Goal: Transaction & Acquisition: Purchase product/service

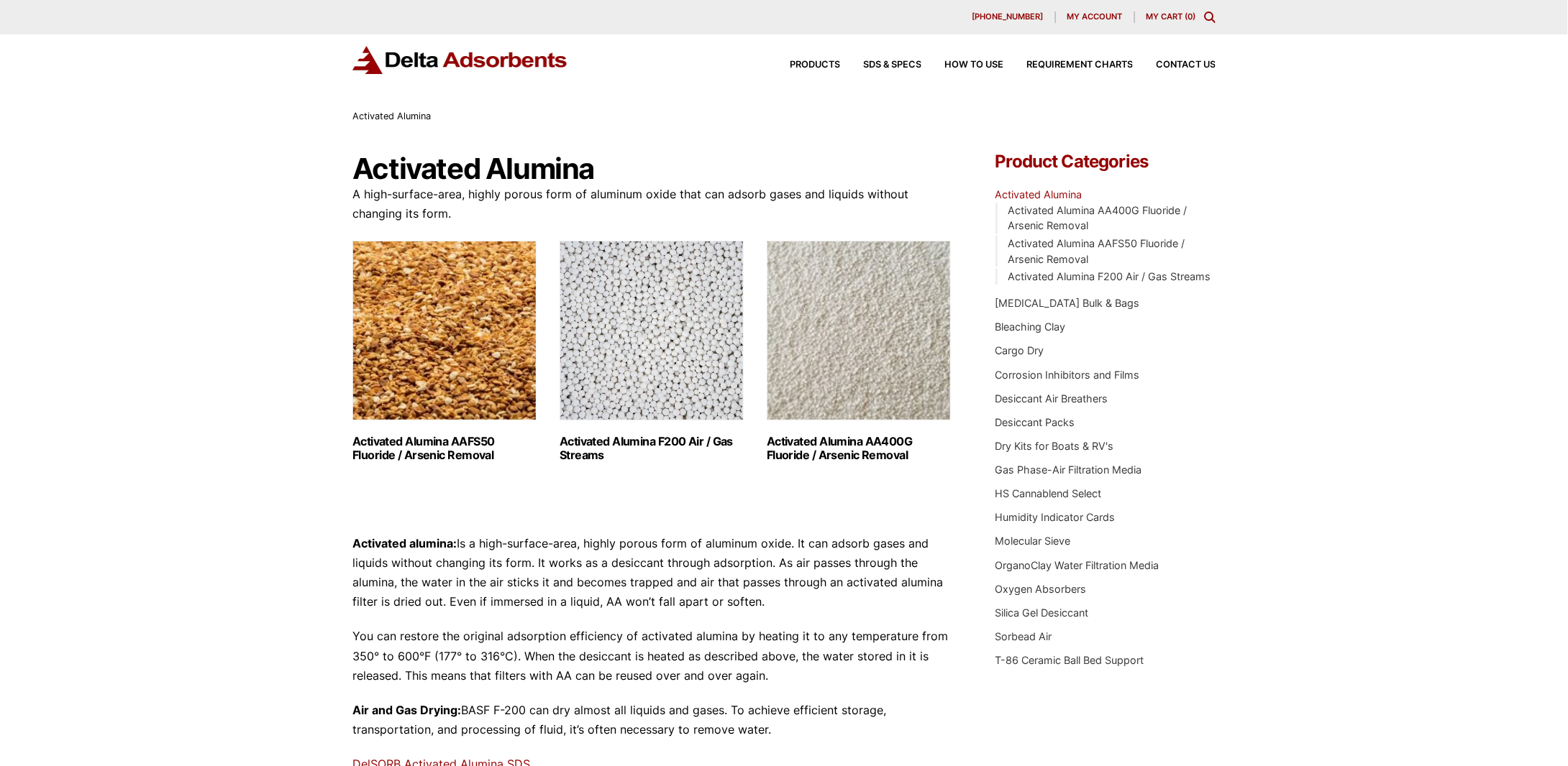
click at [690, 345] on img "Visit product category Activated Alumina F200 Air / Gas Streams" at bounding box center [652, 330] width 184 height 180
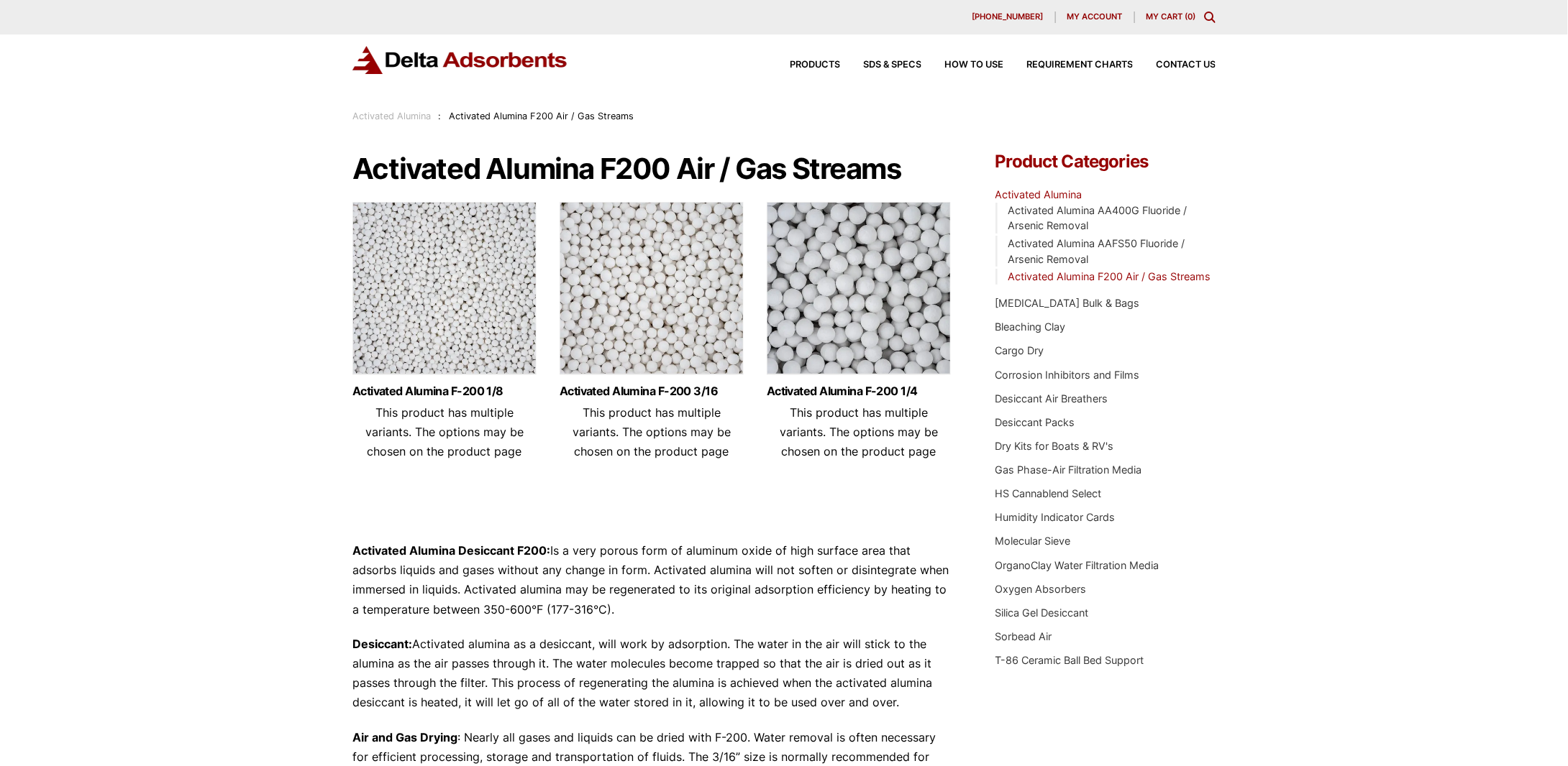
click at [651, 285] on img at bounding box center [652, 291] width 184 height 180
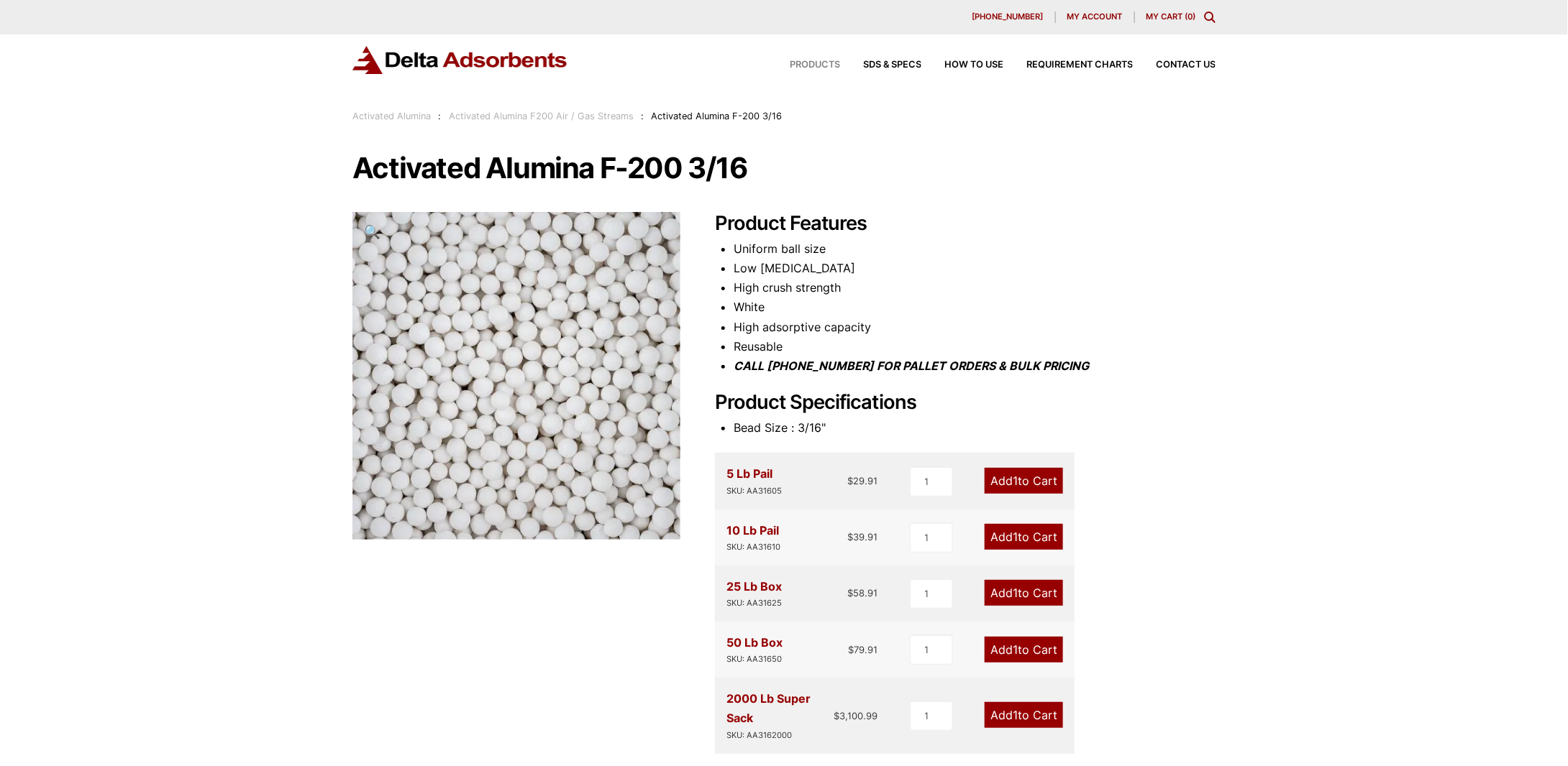
click at [817, 63] on span "Products" at bounding box center [815, 65] width 50 height 9
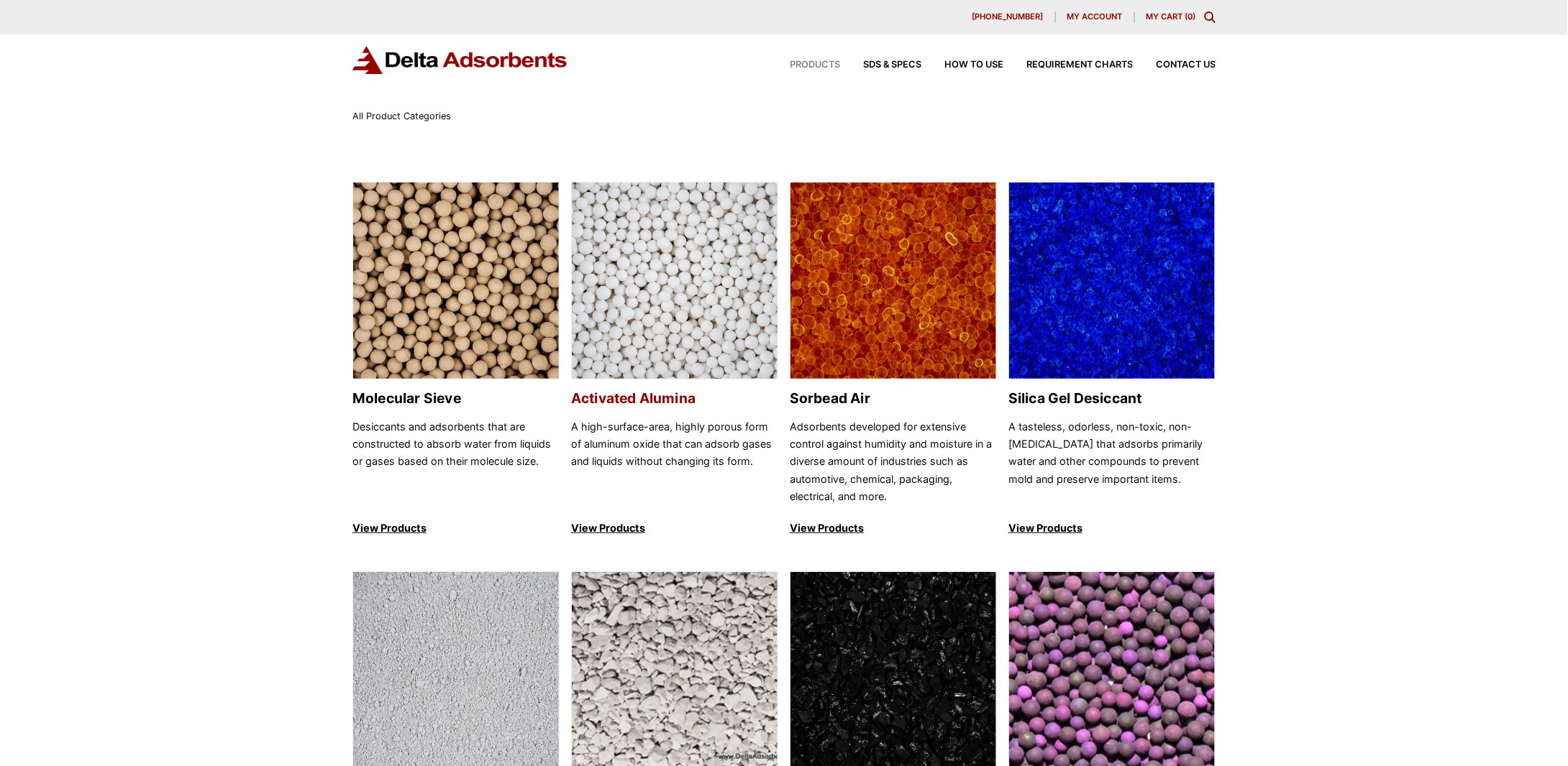
click at [690, 262] on img at bounding box center [674, 281] width 206 height 197
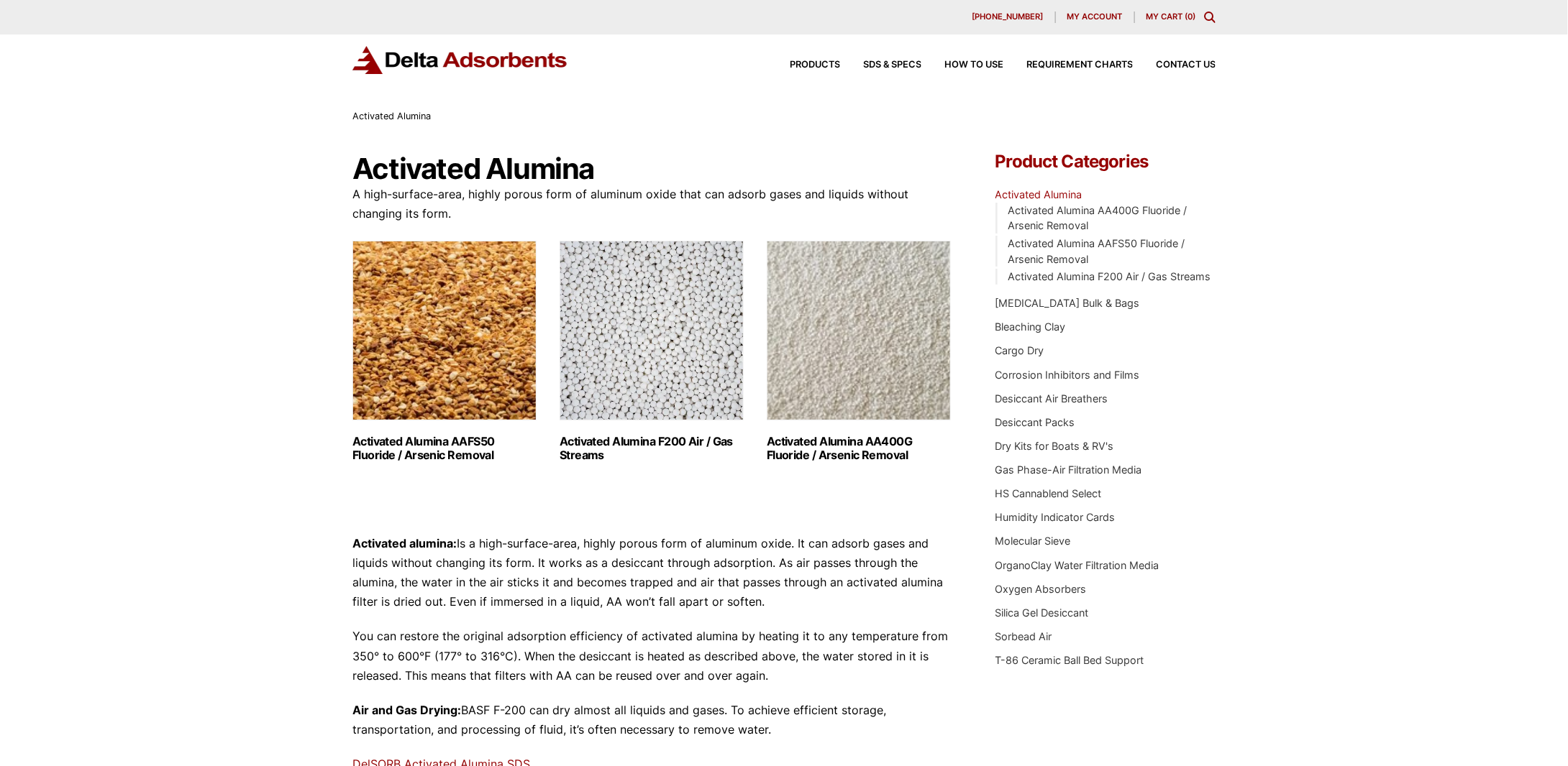
click at [861, 351] on img "Visit product category Activated Alumina AA400G Fluoride / Arsenic Removal" at bounding box center [858, 330] width 184 height 180
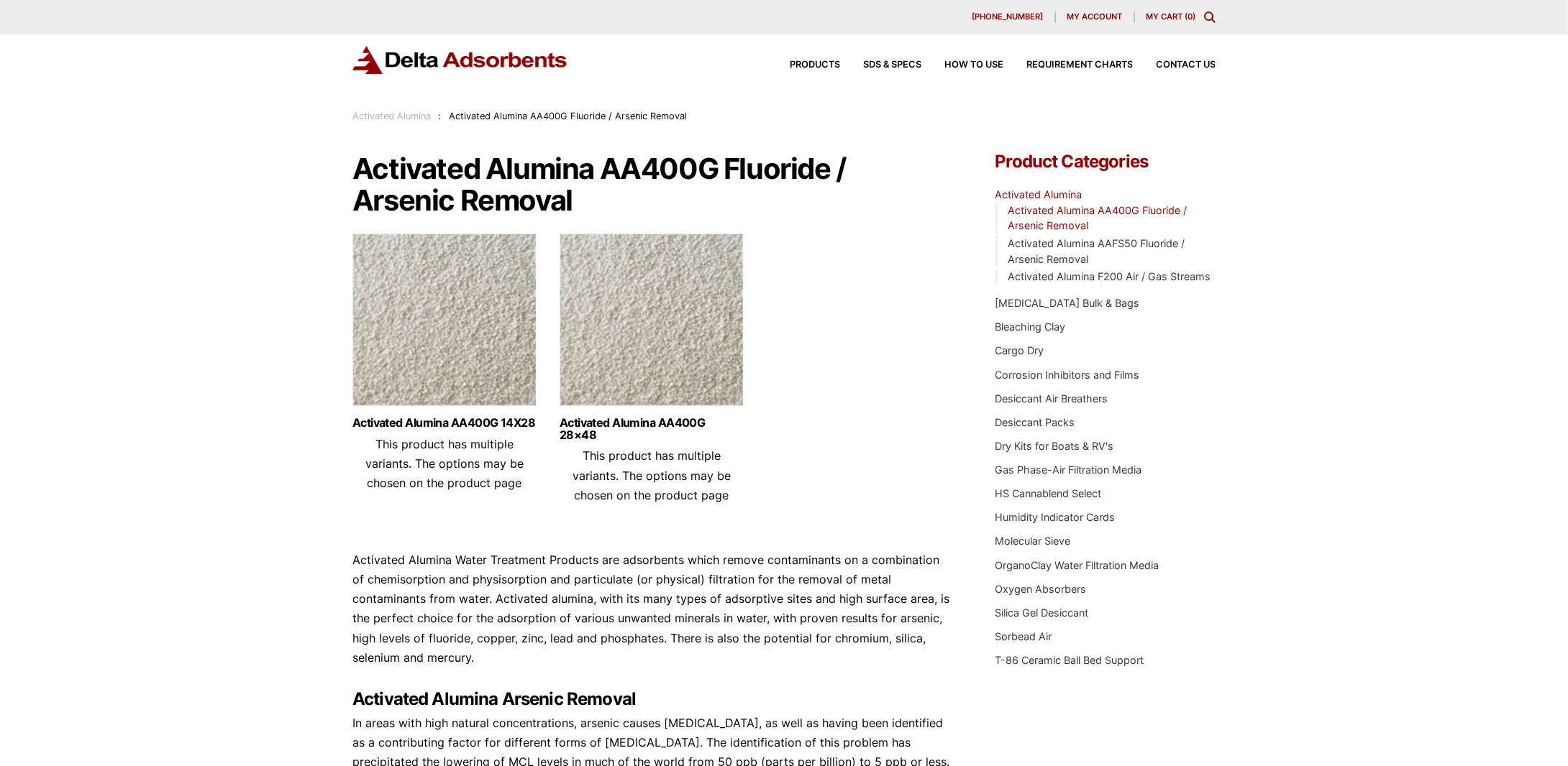
click at [456, 359] on img at bounding box center [444, 323] width 184 height 180
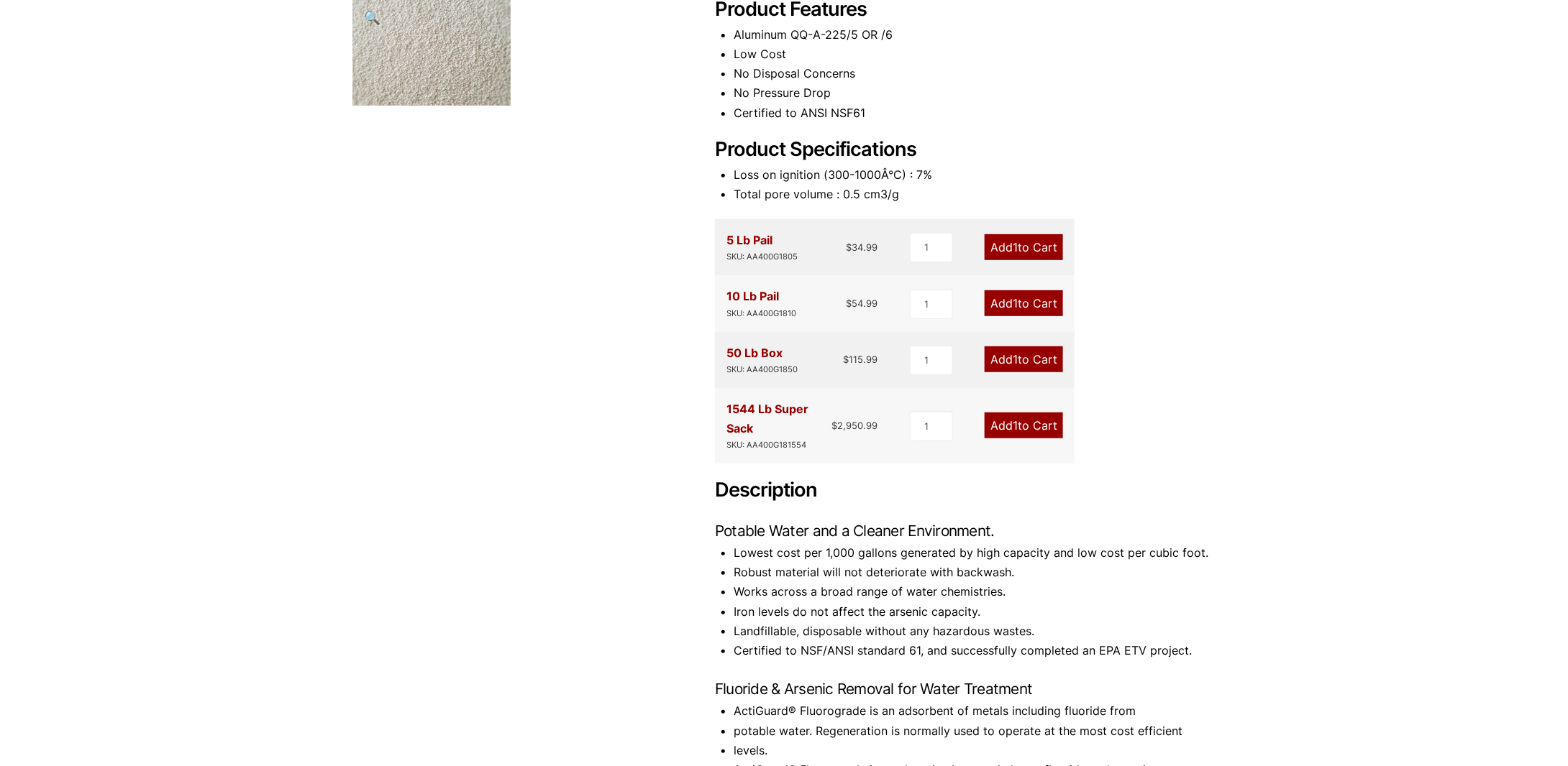
scroll to position [216, 0]
click at [1001, 352] on link "Add 1 to Cart" at bounding box center [1023, 358] width 78 height 26
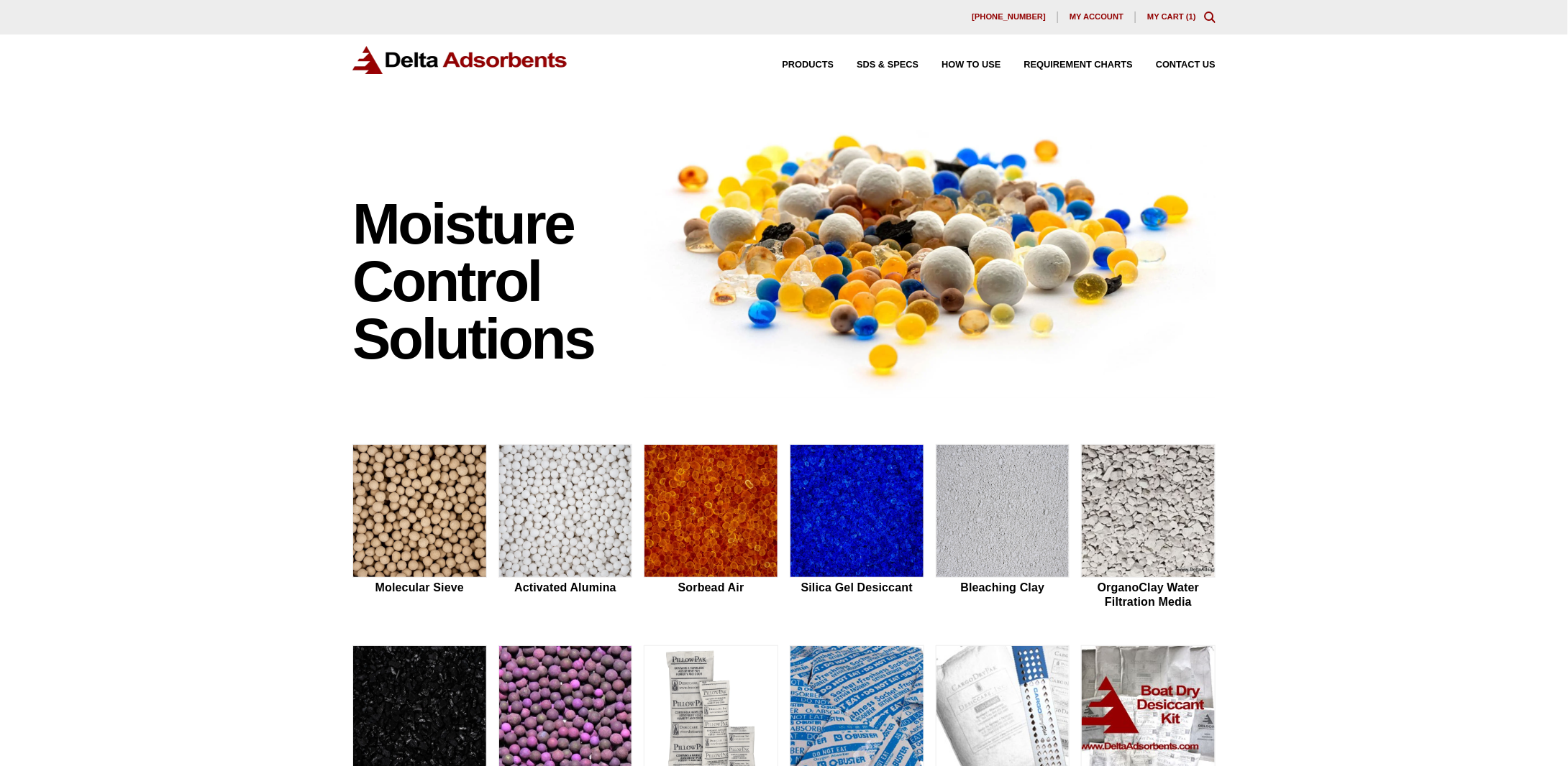
click at [1185, 18] on link "My Cart ( 1 )" at bounding box center [1171, 16] width 49 height 8
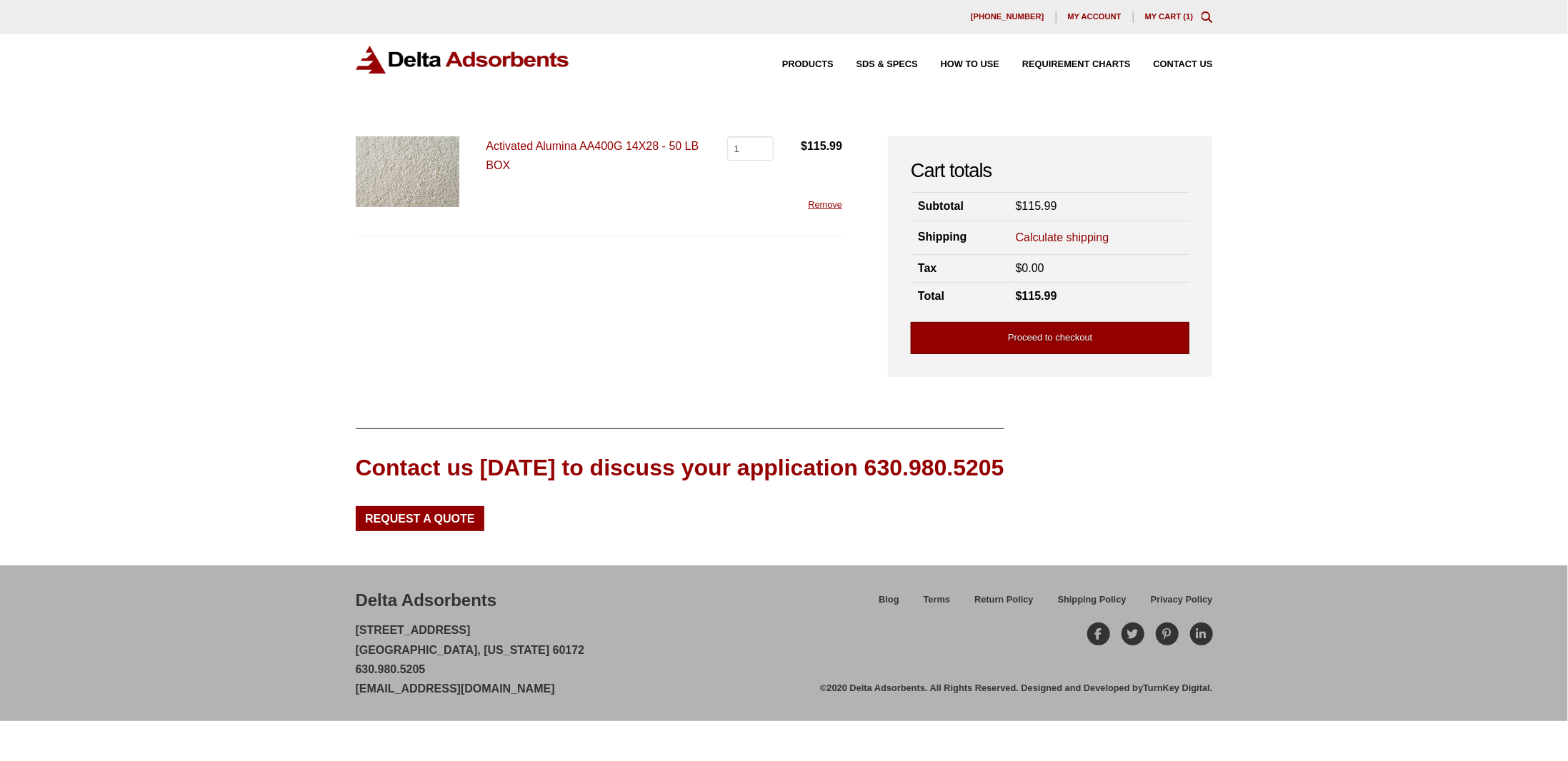
click at [1054, 337] on link "Proceed to checkout" at bounding box center [1050, 338] width 278 height 32
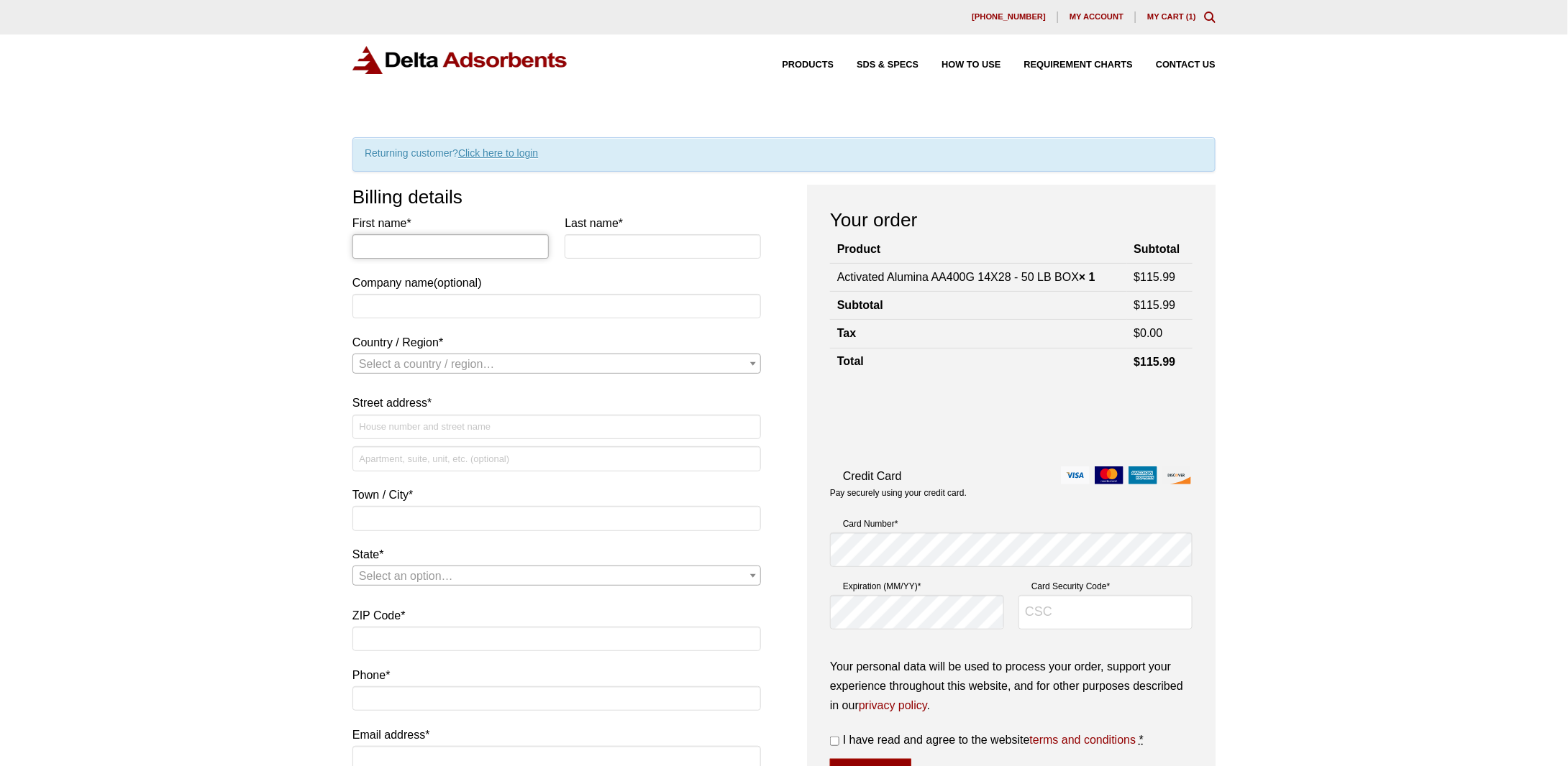
click at [424, 240] on input "First name *" at bounding box center [450, 247] width 196 height 24
type input "Arashinder"
type input "Singh"
click at [399, 299] on input "Company name (optional)" at bounding box center [556, 306] width 409 height 24
type input "Aqua True Blue"
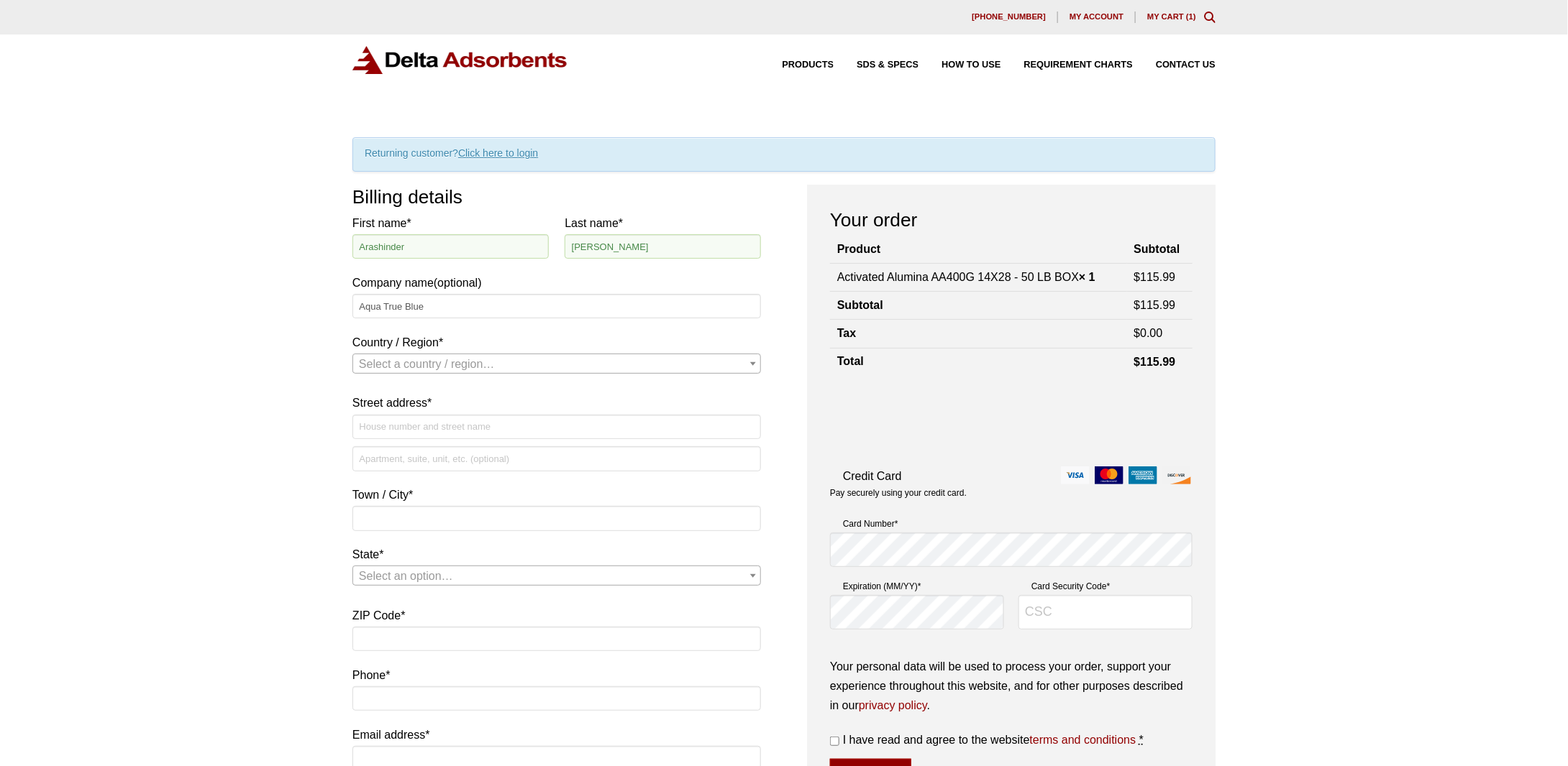
click at [428, 361] on span "Select a country / region…" at bounding box center [426, 364] width 136 height 12
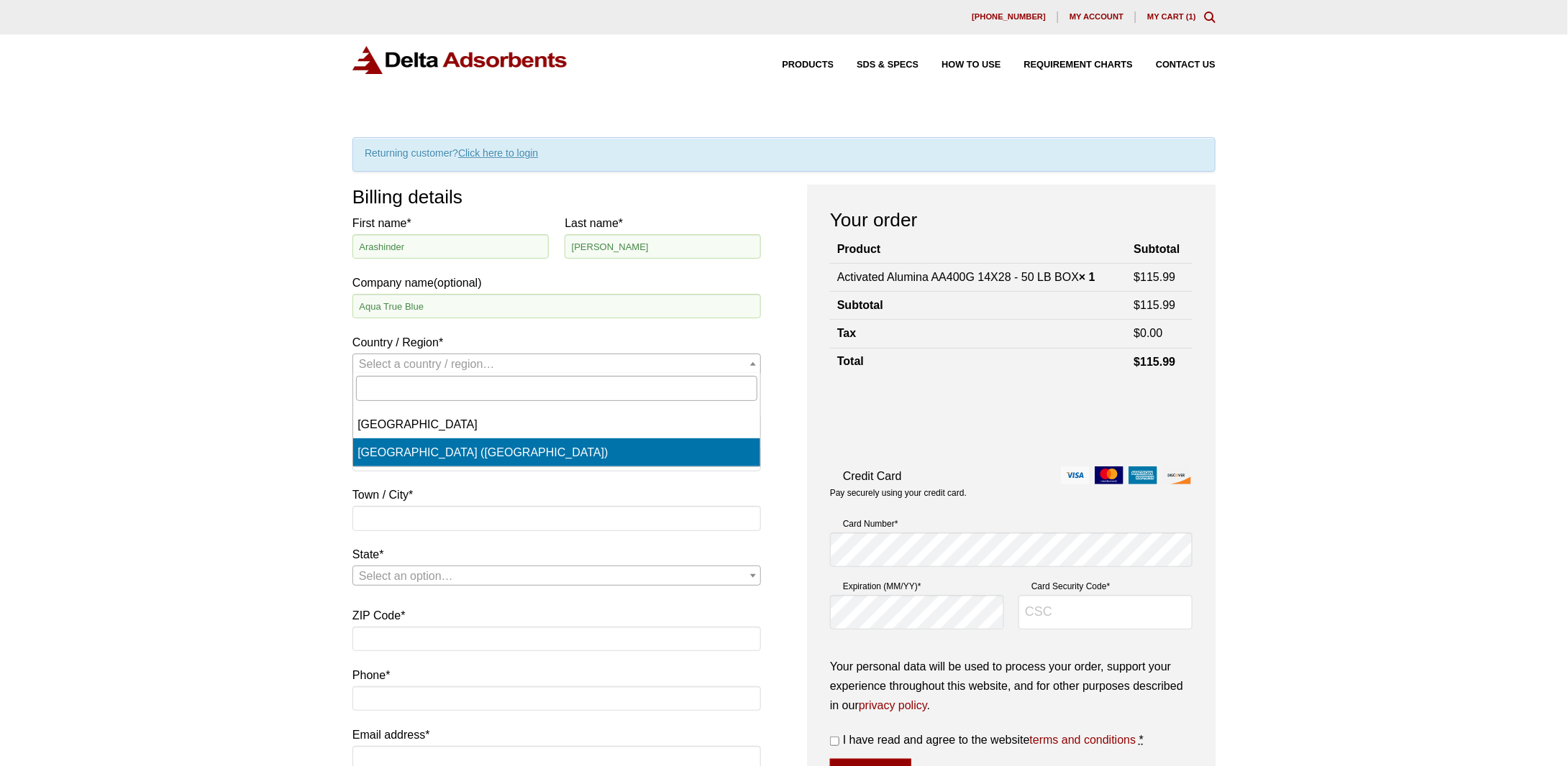
select select "US"
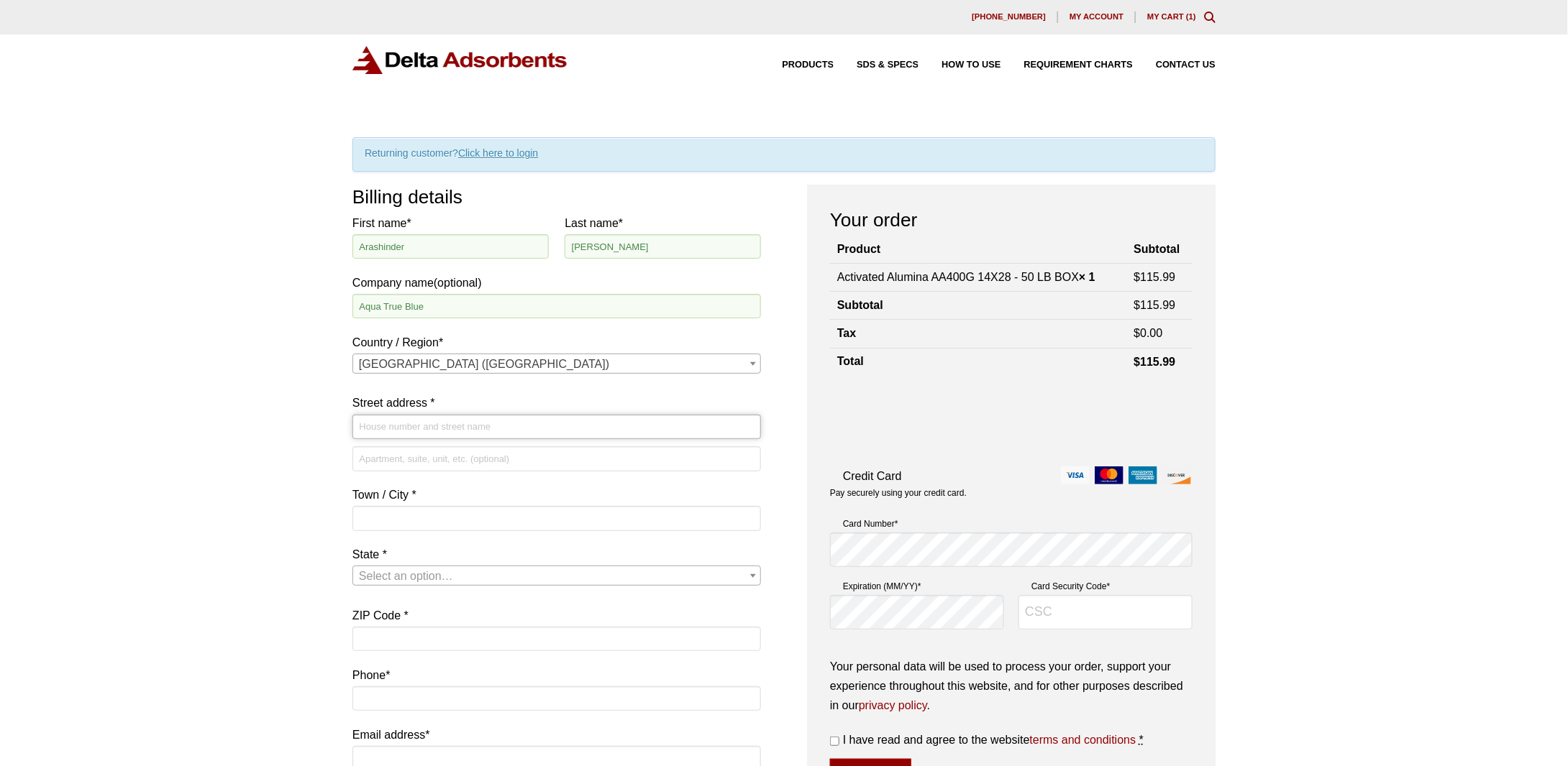
click at [423, 424] on input "Street address *" at bounding box center [556, 427] width 409 height 24
type input "[STREET_ADDRESS]"
click at [422, 515] on input "Town / City *" at bounding box center [556, 518] width 409 height 24
type input "Ontario"
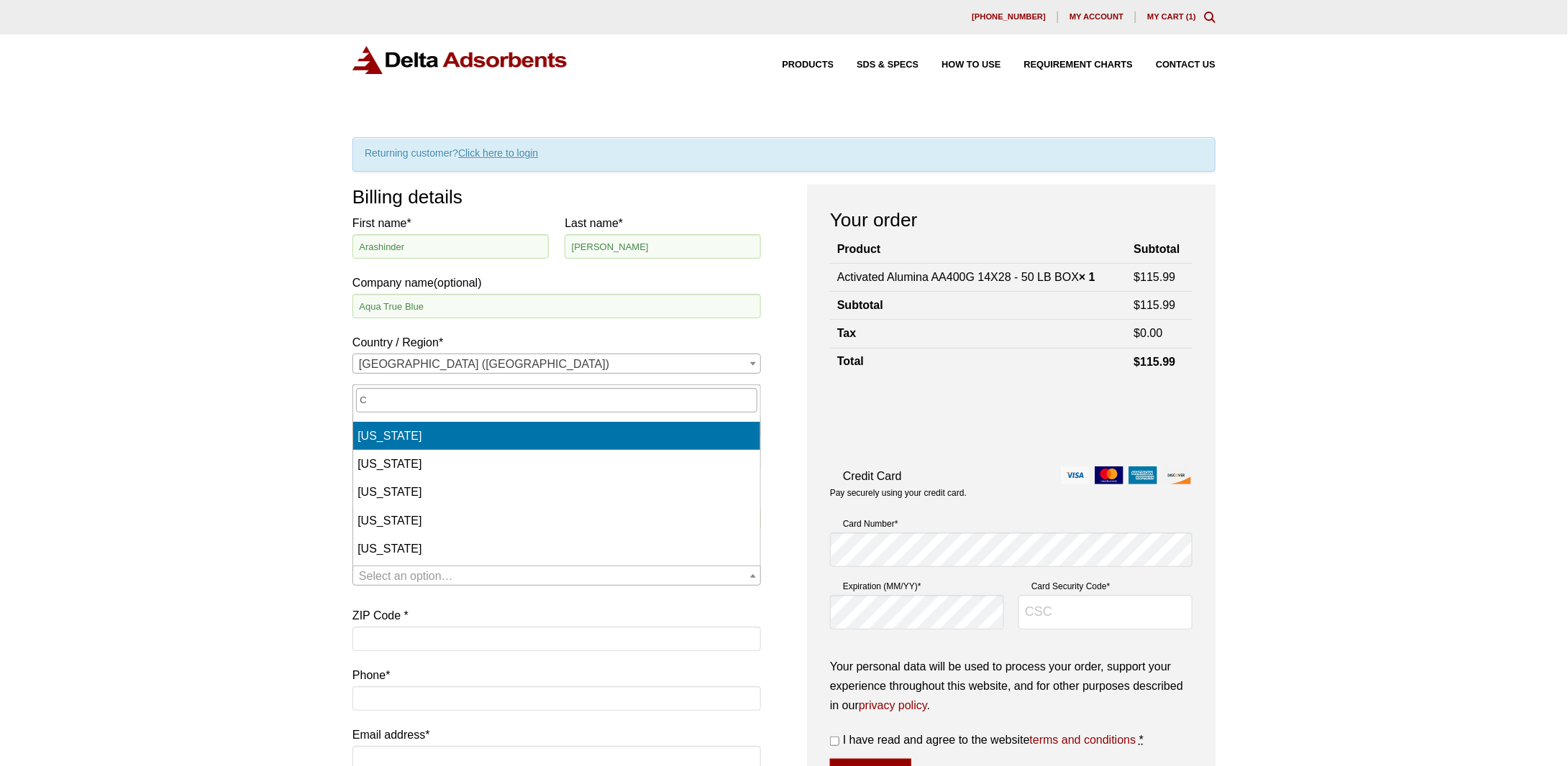
select select "CA"
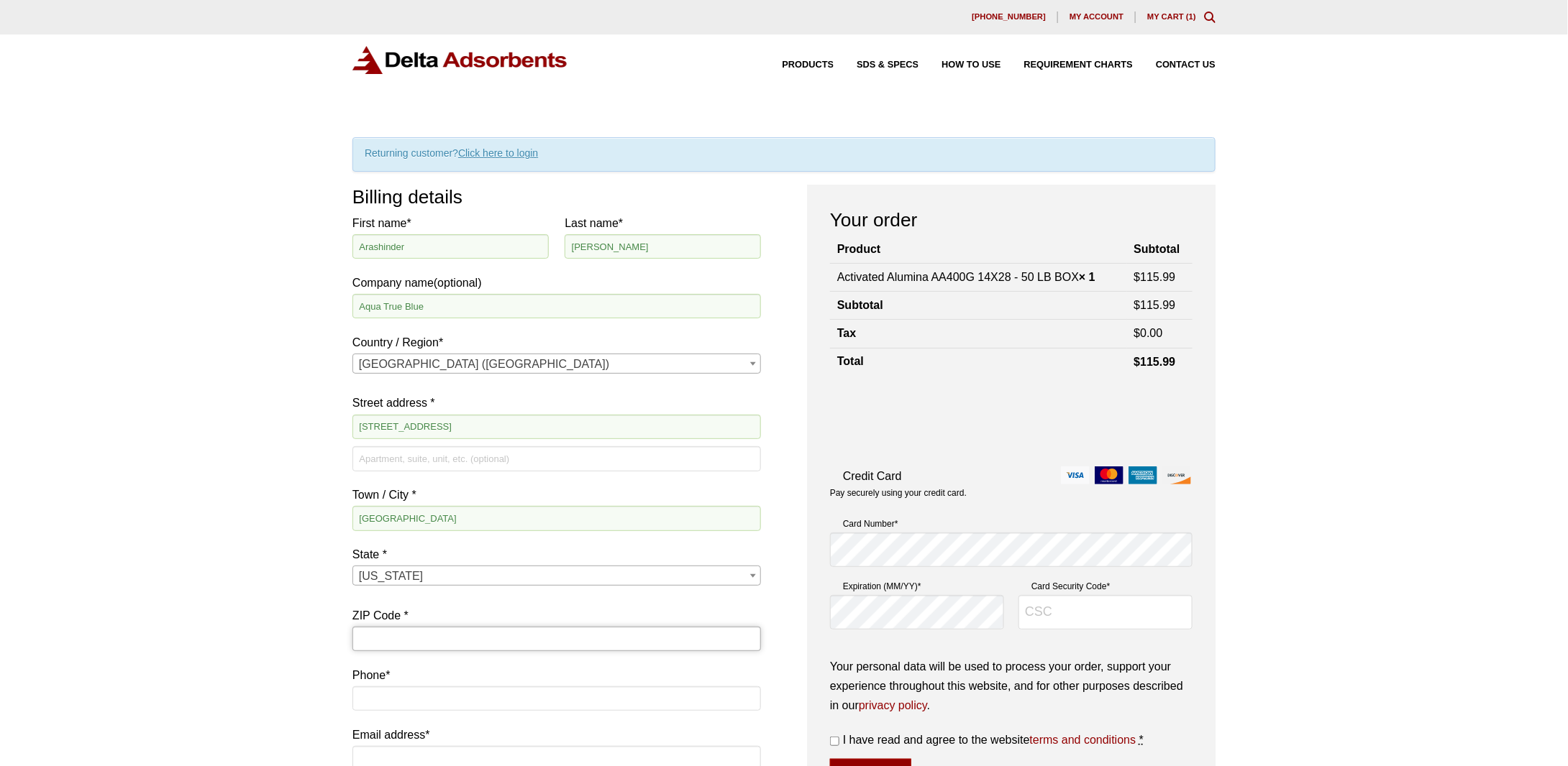
click at [426, 639] on input "ZIP Code *" at bounding box center [556, 638] width 409 height 24
type input "91761"
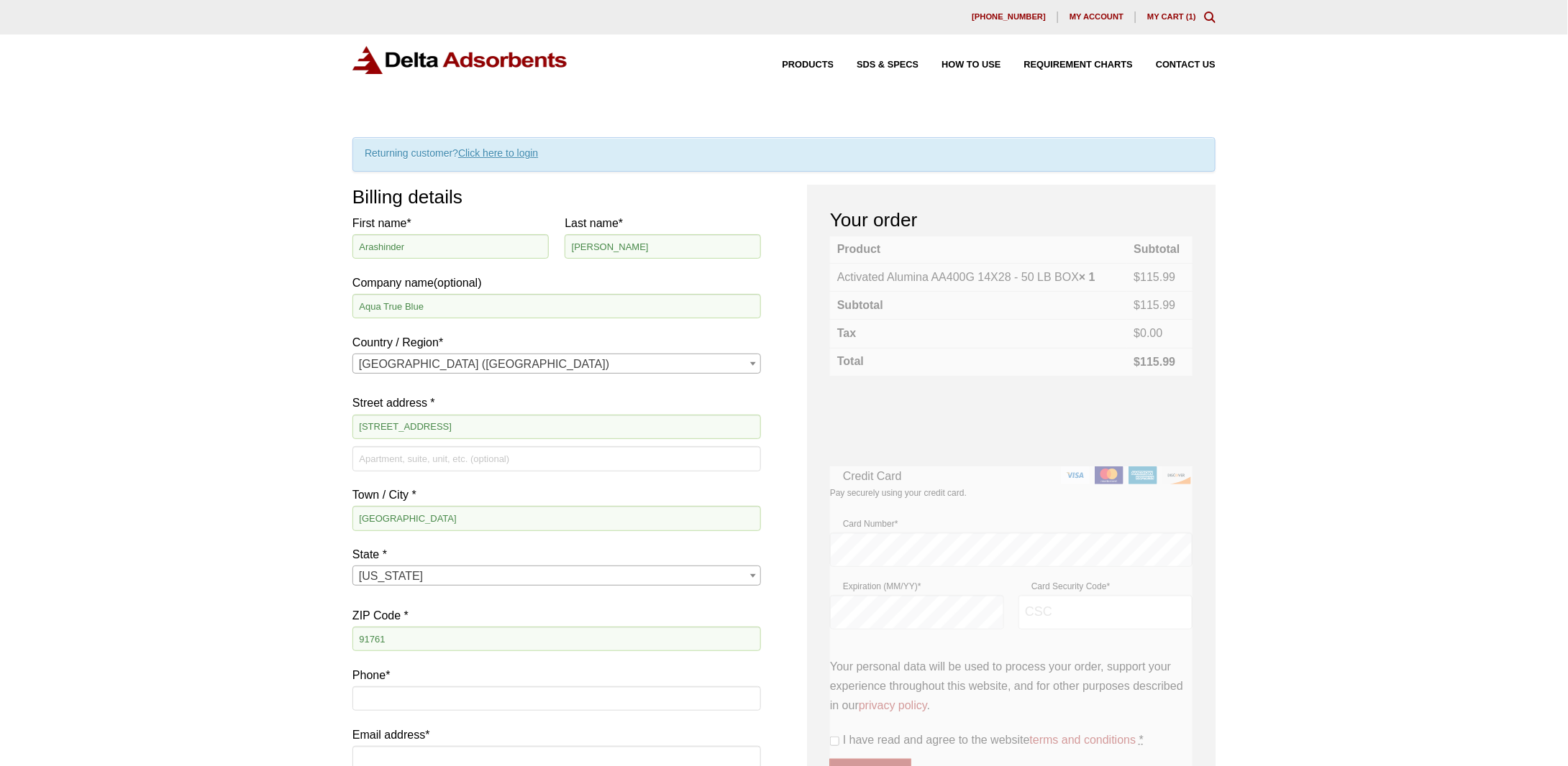
click at [246, 596] on div "Our website has detected that you are using an outdated browser that will preve…" at bounding box center [784, 706] width 1568 height 1413
click at [404, 702] on input "Phone *" at bounding box center [556, 699] width 409 height 24
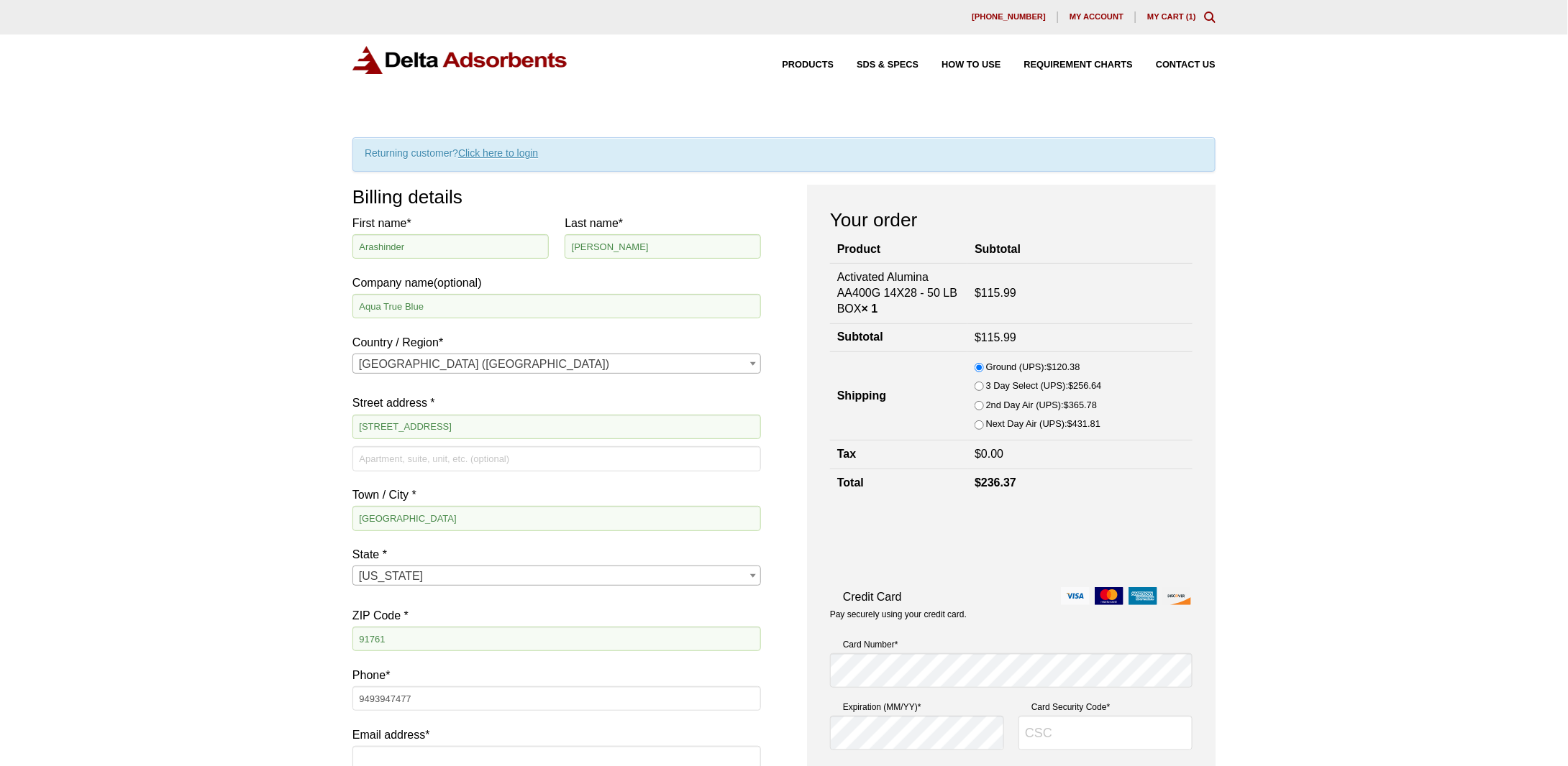
type input "9493947477"
type input "[EMAIL_ADDRESS][DOMAIN_NAME]"
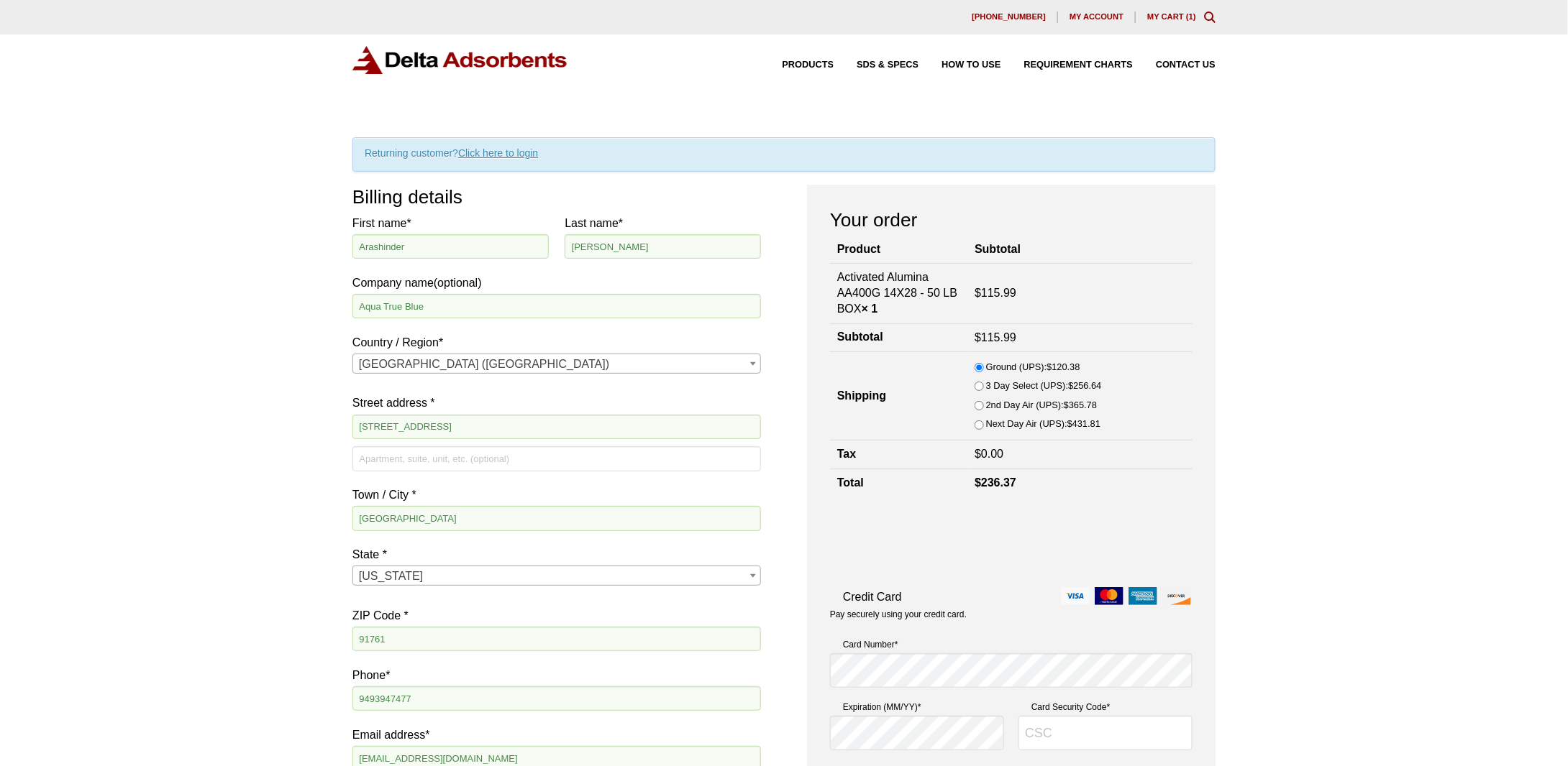
click at [147, 580] on div "Our website has detected that you are using an outdated browser that will preve…" at bounding box center [784, 706] width 1568 height 1413
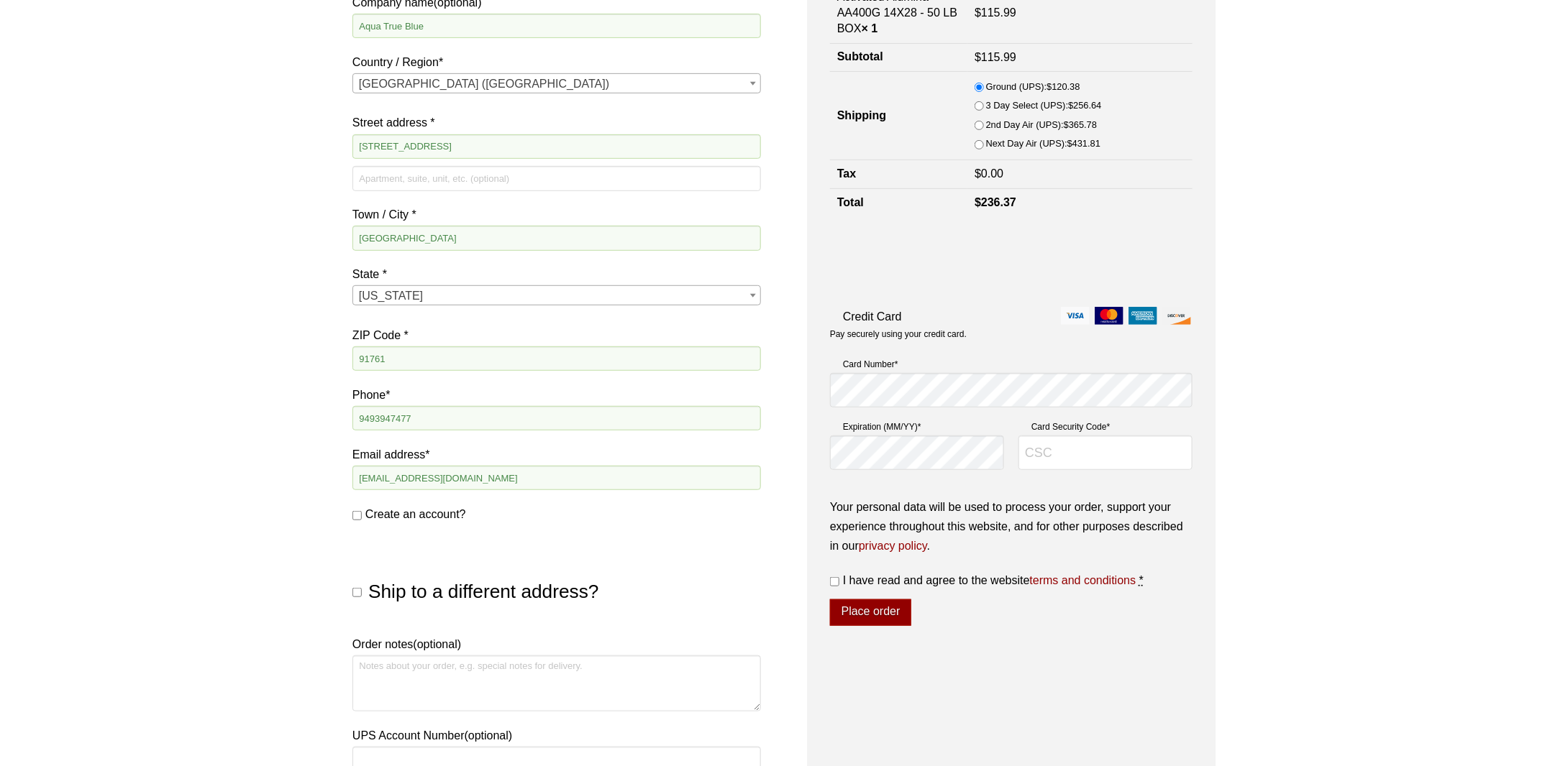
scroll to position [288, 0]
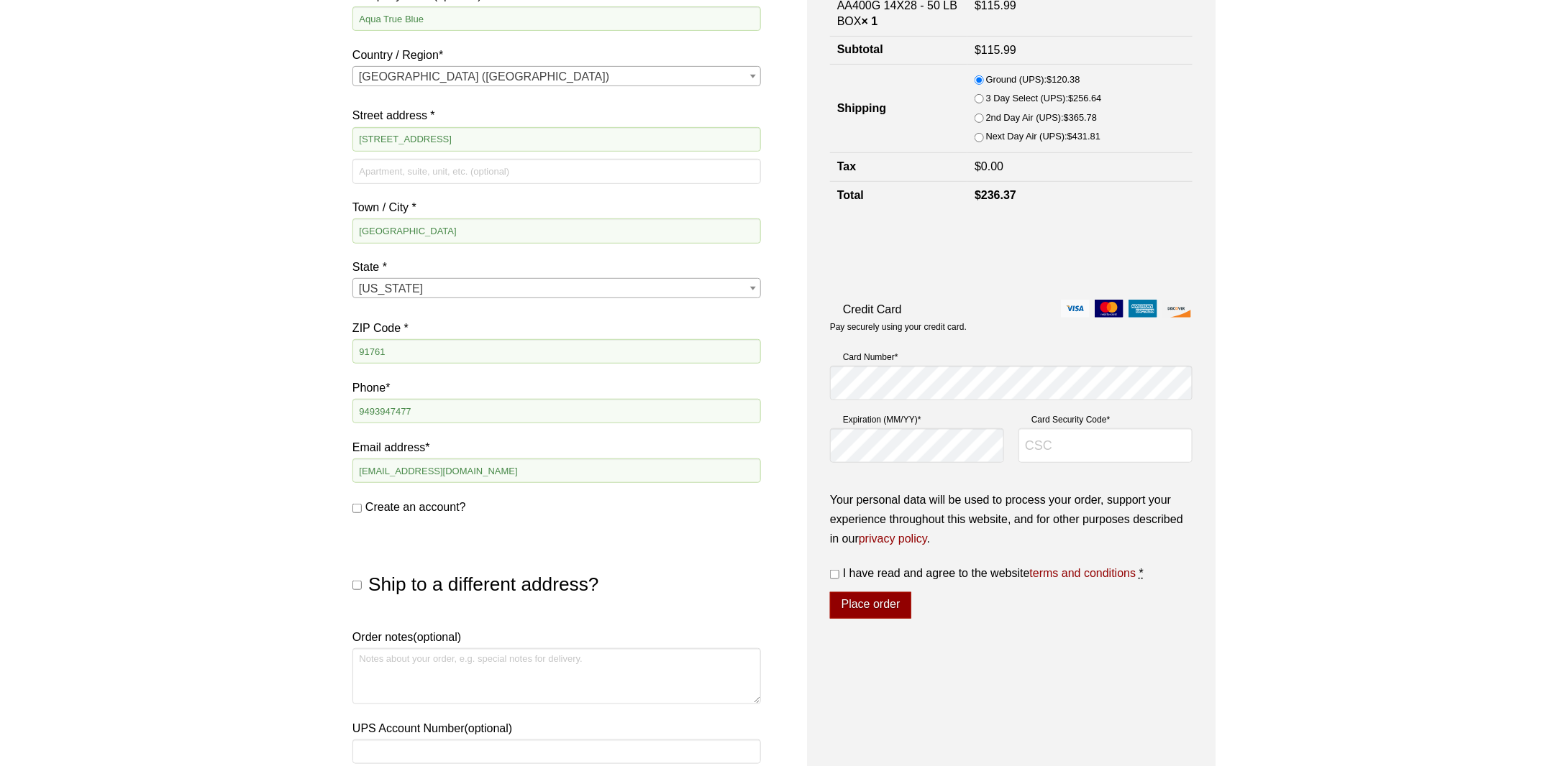
click at [357, 506] on input "Create an account?" at bounding box center [357, 508] width 9 height 9
checkbox input "true"
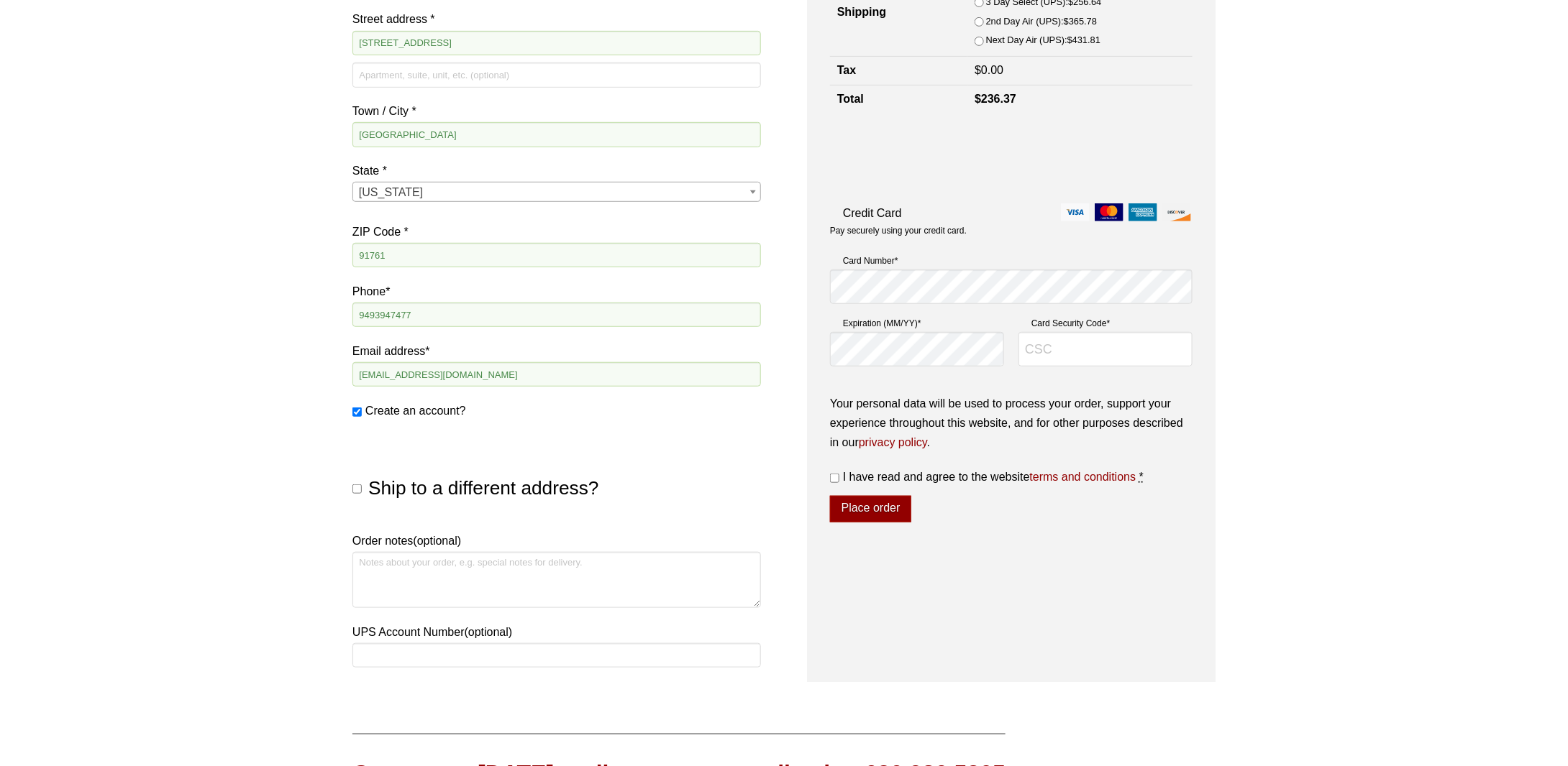
scroll to position [431, 0]
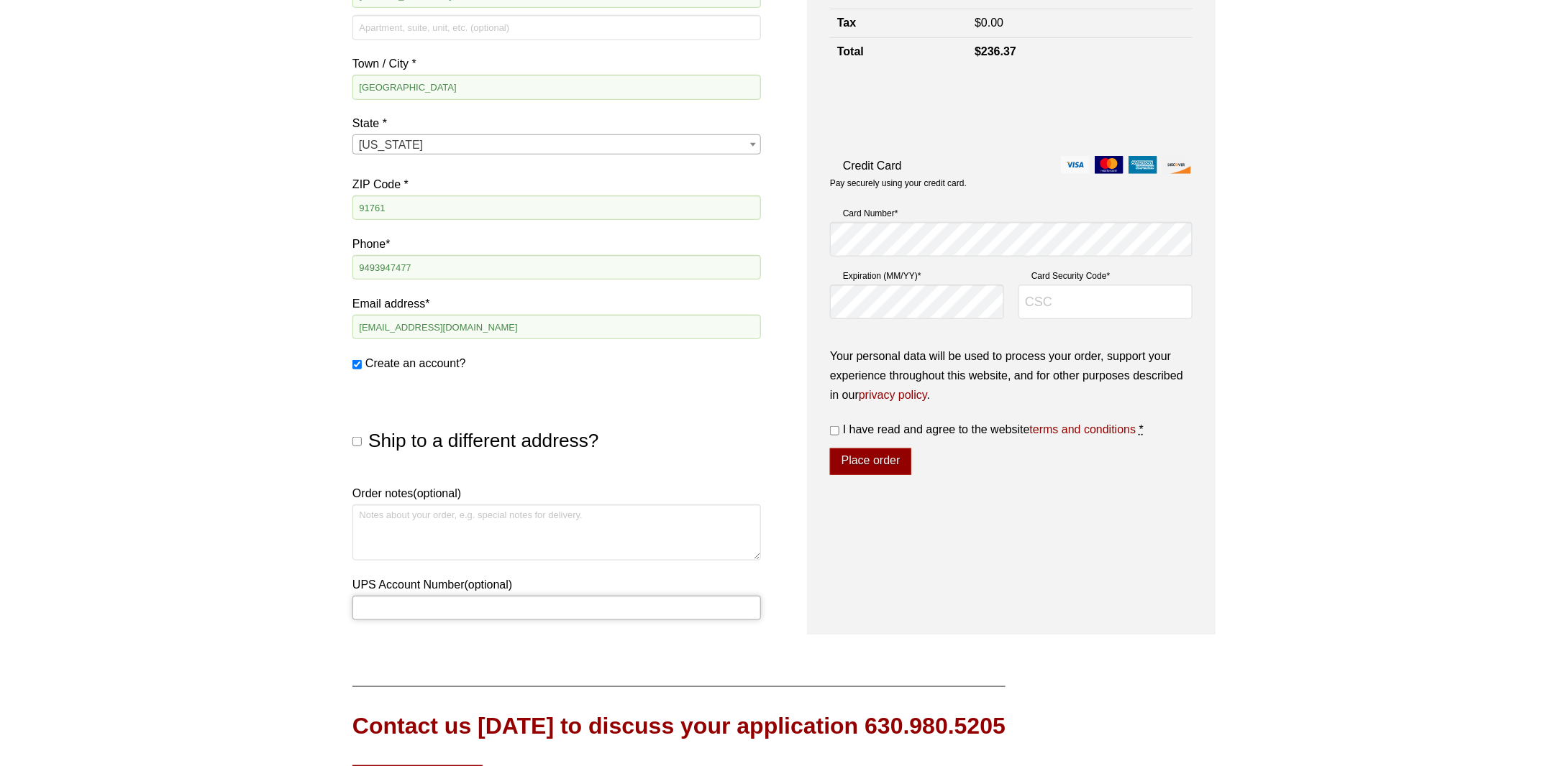
click at [460, 605] on input "UPS Account Number (optional)" at bounding box center [556, 608] width 409 height 24
type input "GH7983"
click at [269, 513] on div "Our website has detected that you are using an outdated browser that will preve…" at bounding box center [784, 275] width 1568 height 1413
click at [834, 431] on input "I have read and agree to the website terms and conditions *" at bounding box center [834, 431] width 9 height 9
checkbox input "true"
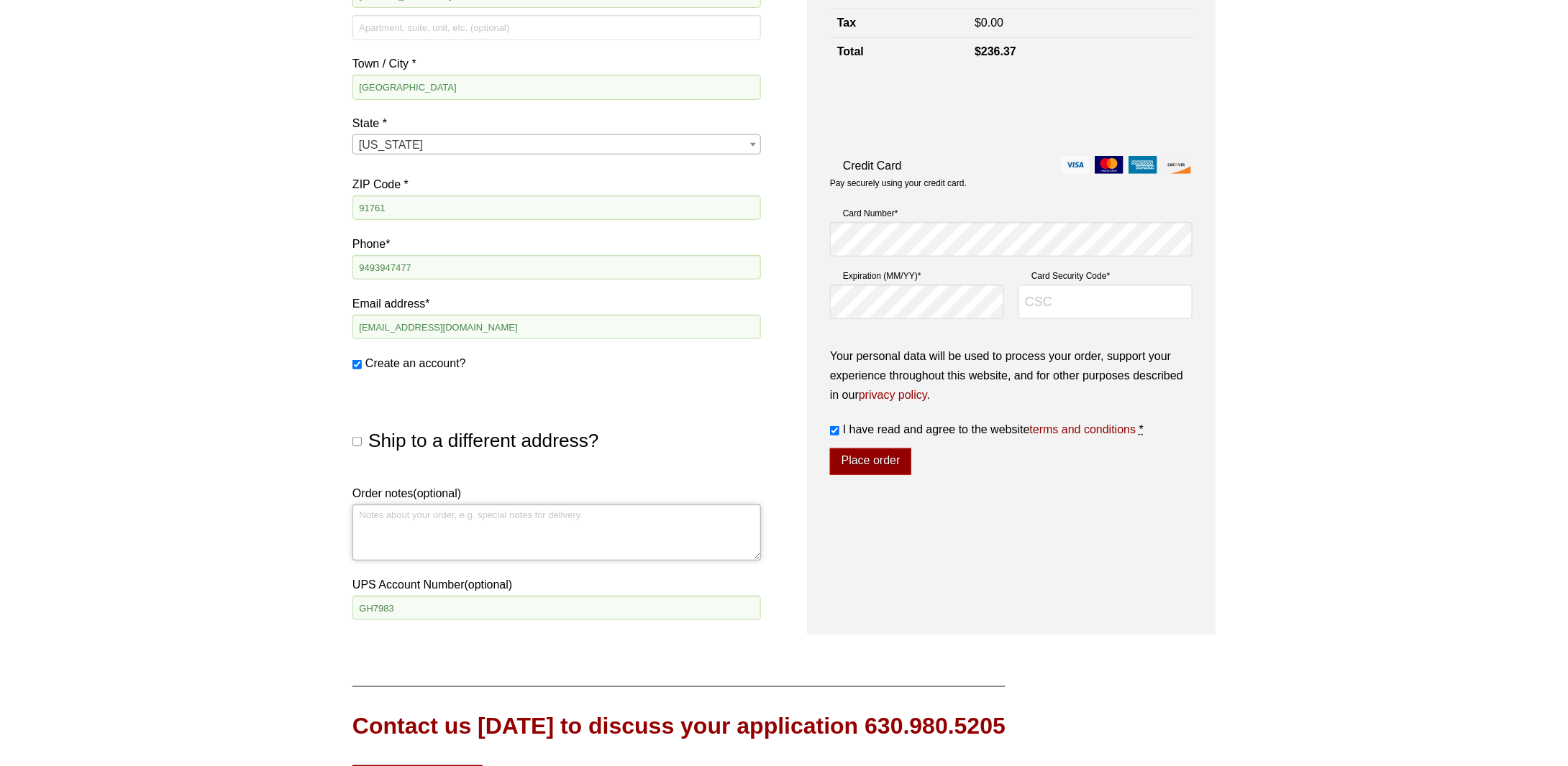
drag, startPoint x: 395, startPoint y: 519, endPoint x: 417, endPoint y: 526, distance: 23.1
click at [396, 519] on textarea "Order notes (optional)" at bounding box center [556, 532] width 409 height 56
click at [312, 558] on div "Our website has detected that you are using an outdated browser that will preve…" at bounding box center [784, 275] width 1568 height 1413
drag, startPoint x: 527, startPoint y: 520, endPoint x: 542, endPoint y: 529, distance: 17.5
click at [527, 521] on textarea "Please charge to my UPS account" at bounding box center [556, 532] width 409 height 56
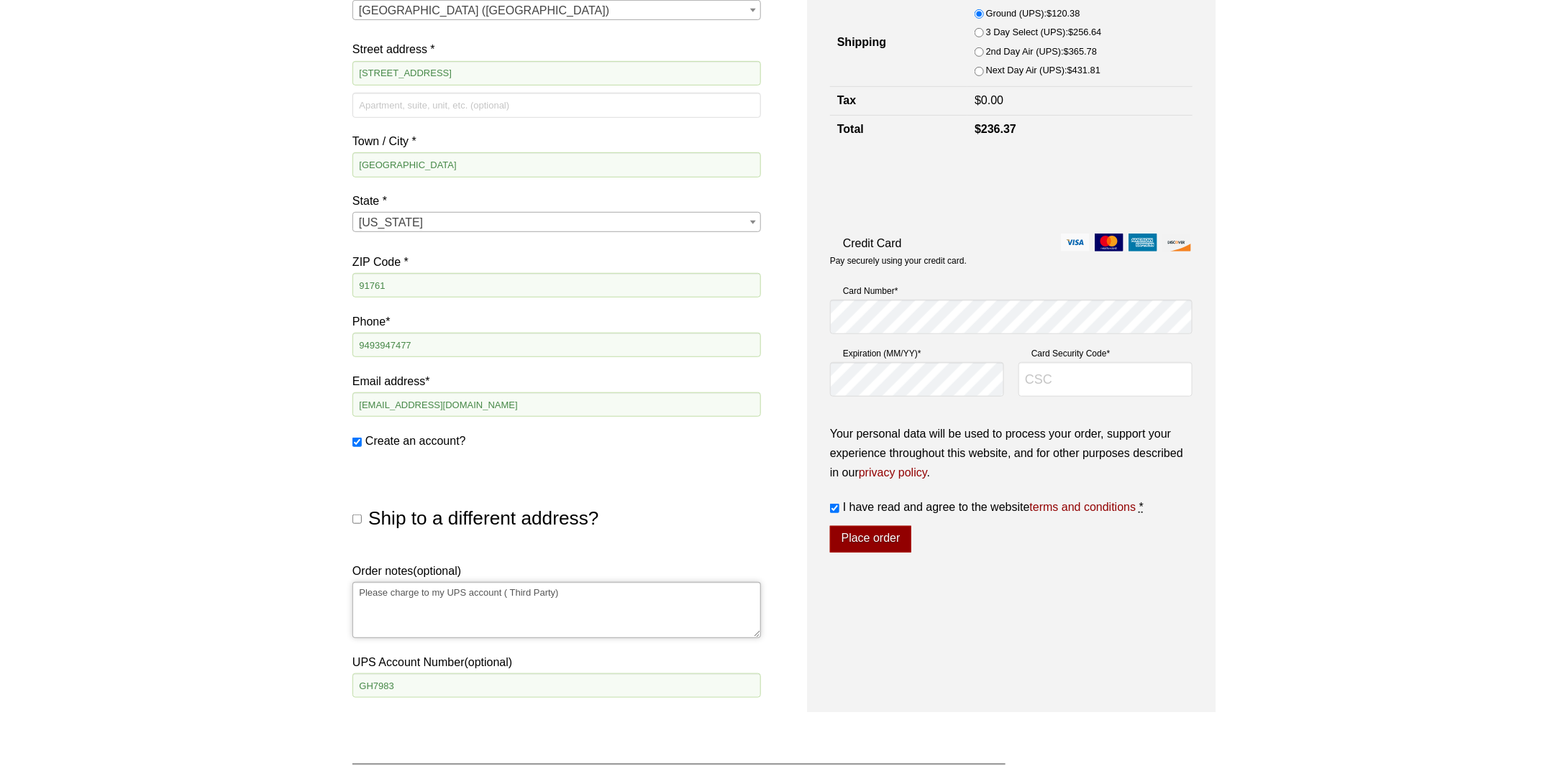
scroll to position [288, 0]
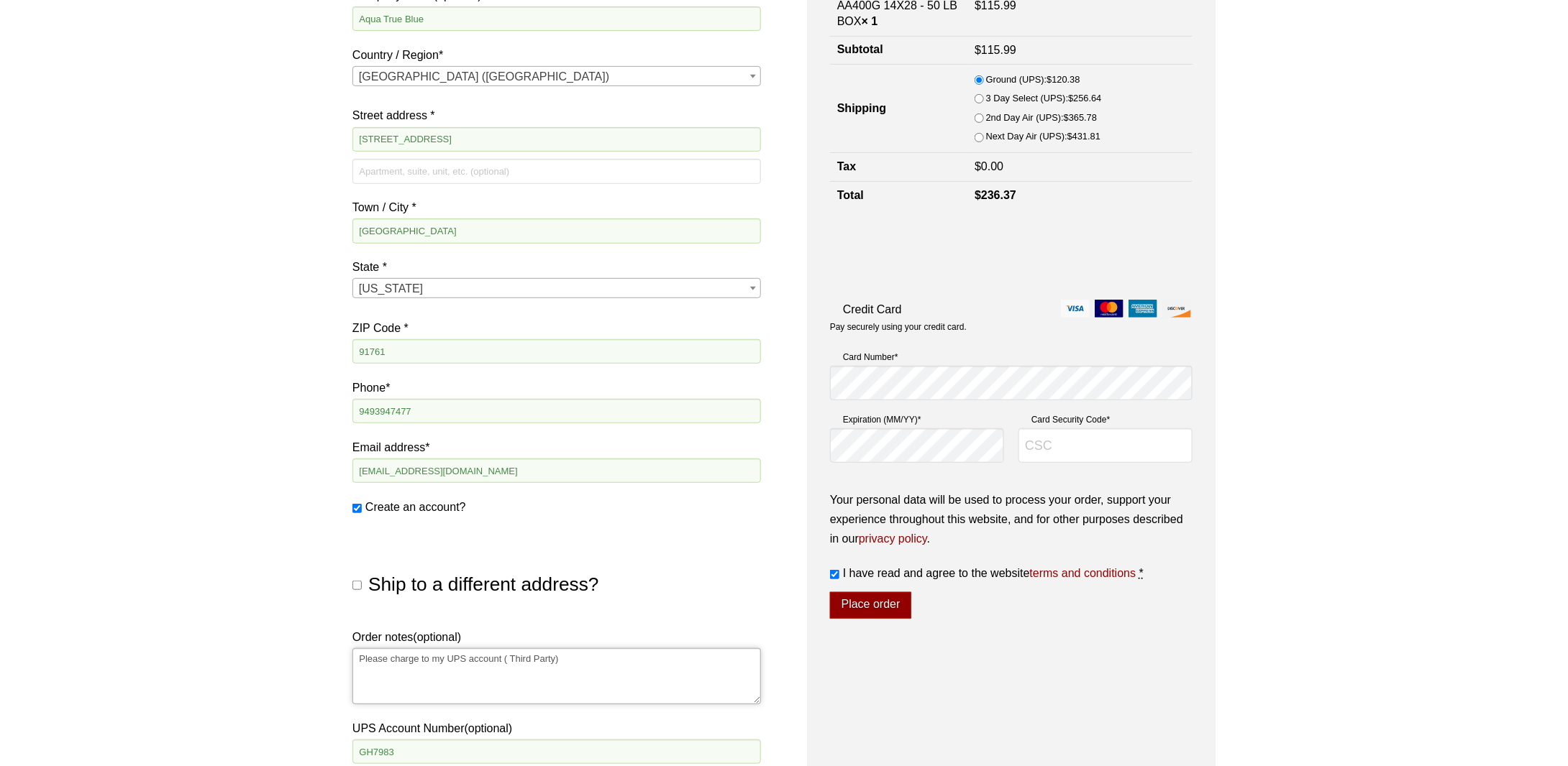
type textarea "Please charge to my UPS account ( Third Party)"
click at [1060, 447] on input "Card Security Code *" at bounding box center [1105, 445] width 174 height 34
type input "915"
click at [1060, 630] on div "Your order Product Subtotal Activated Alumina AA400G 14X28 - 50 LB BOX × 1 $ 11…" at bounding box center [1011, 338] width 409 height 880
click at [858, 608] on button "Place order" at bounding box center [870, 605] width 81 height 27
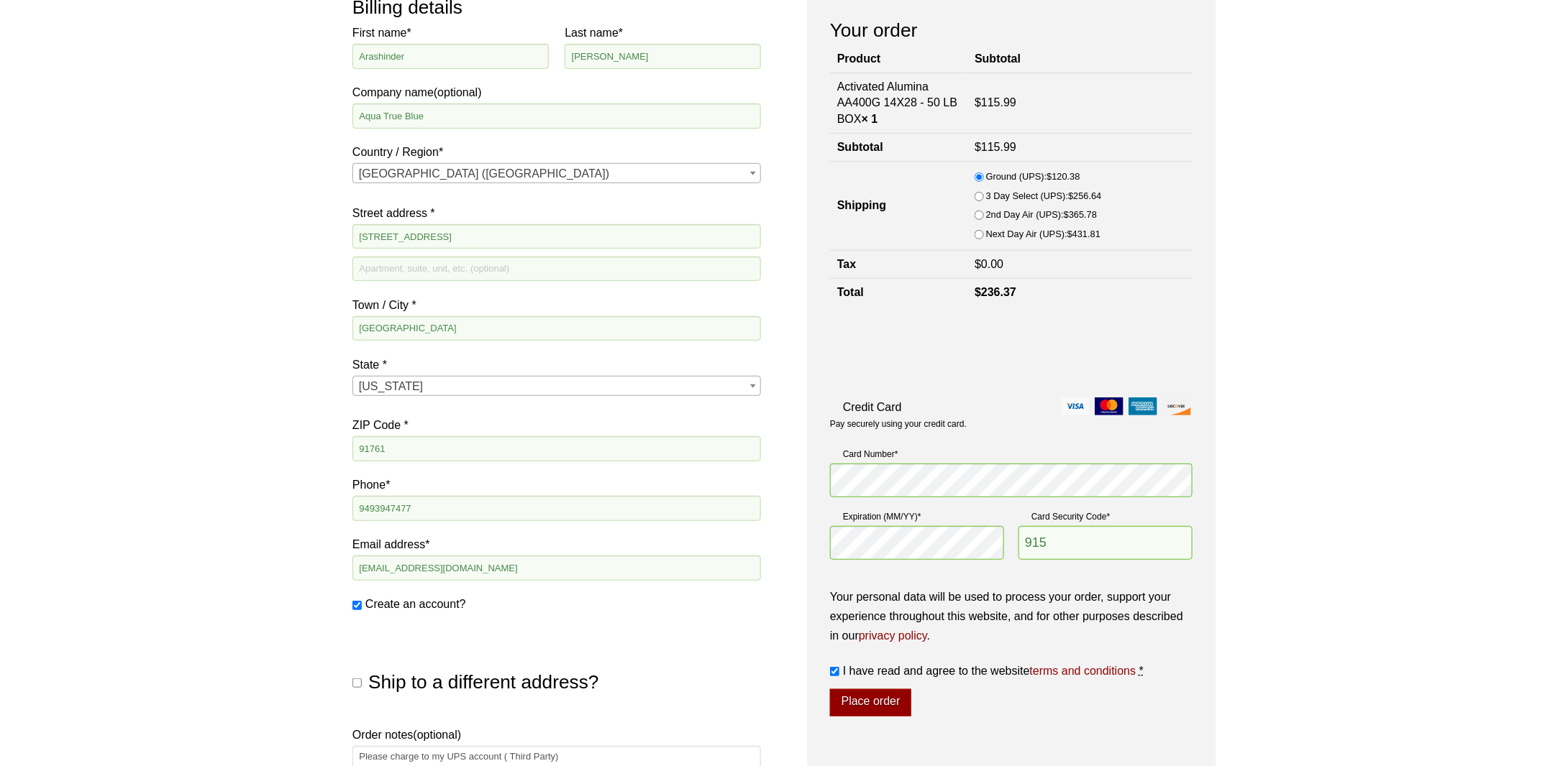
scroll to position [328, 0]
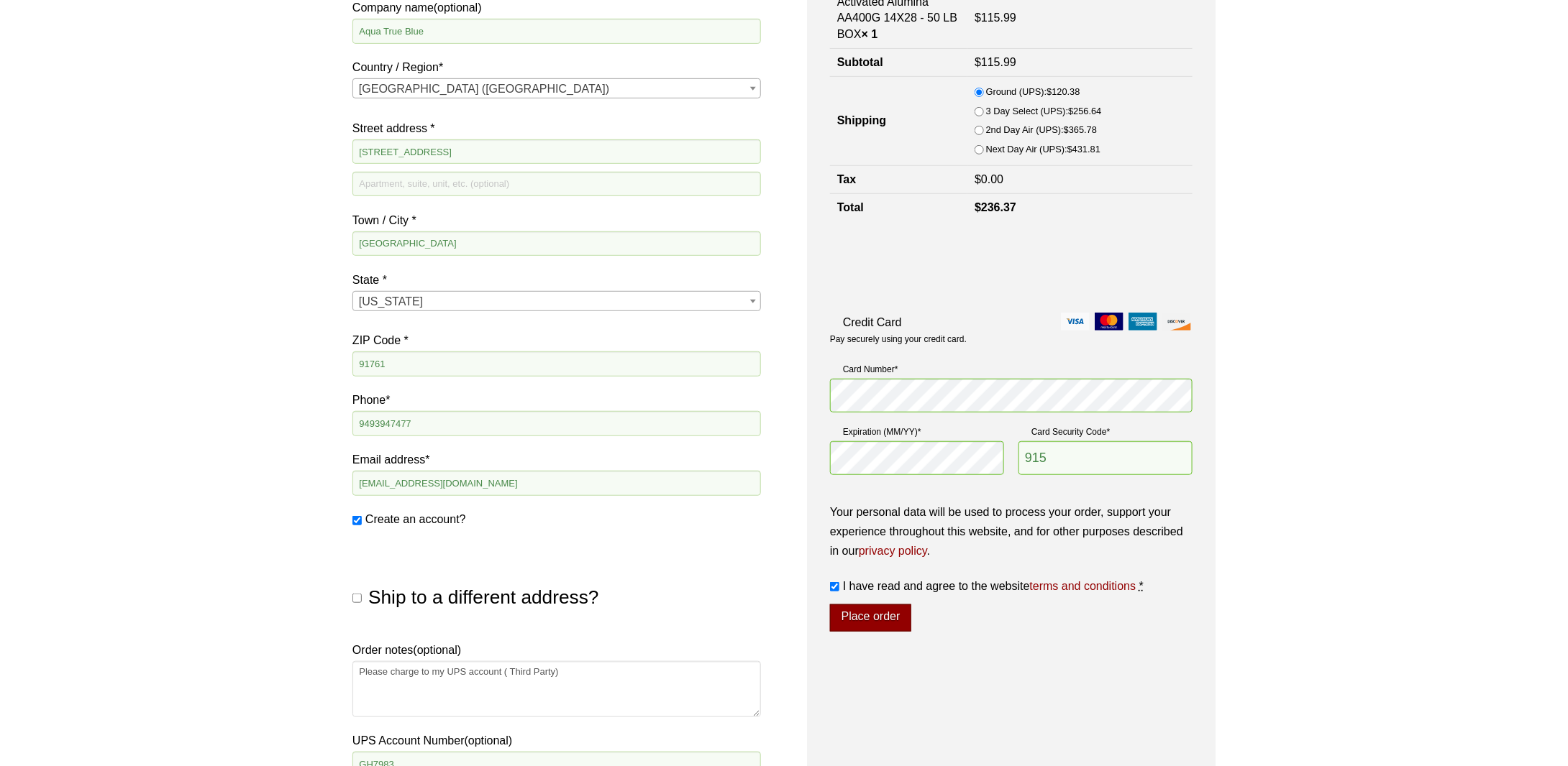
click at [875, 613] on button "Place order" at bounding box center [870, 618] width 81 height 27
